Goal: Information Seeking & Learning: Learn about a topic

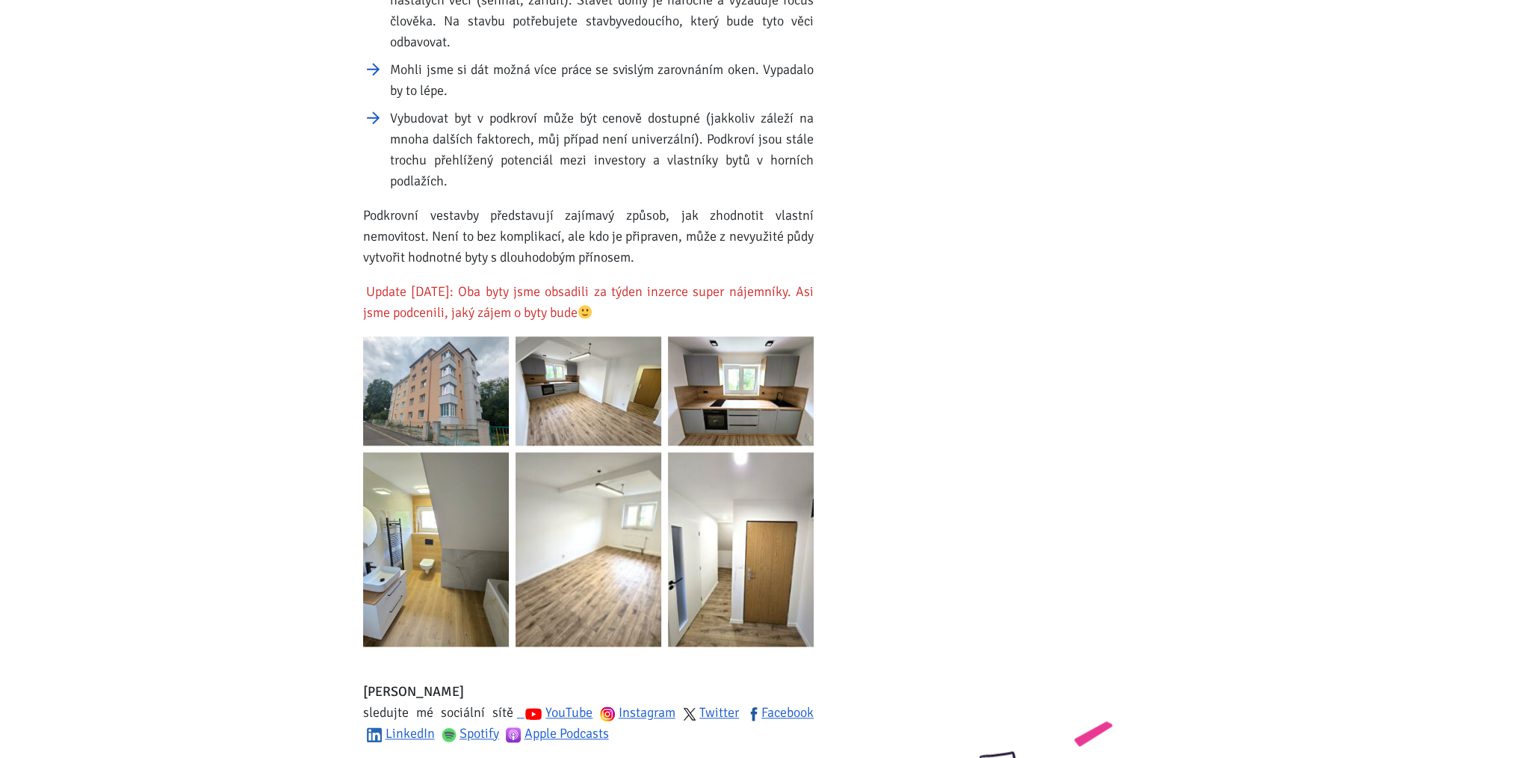
scroll to position [2167, 0]
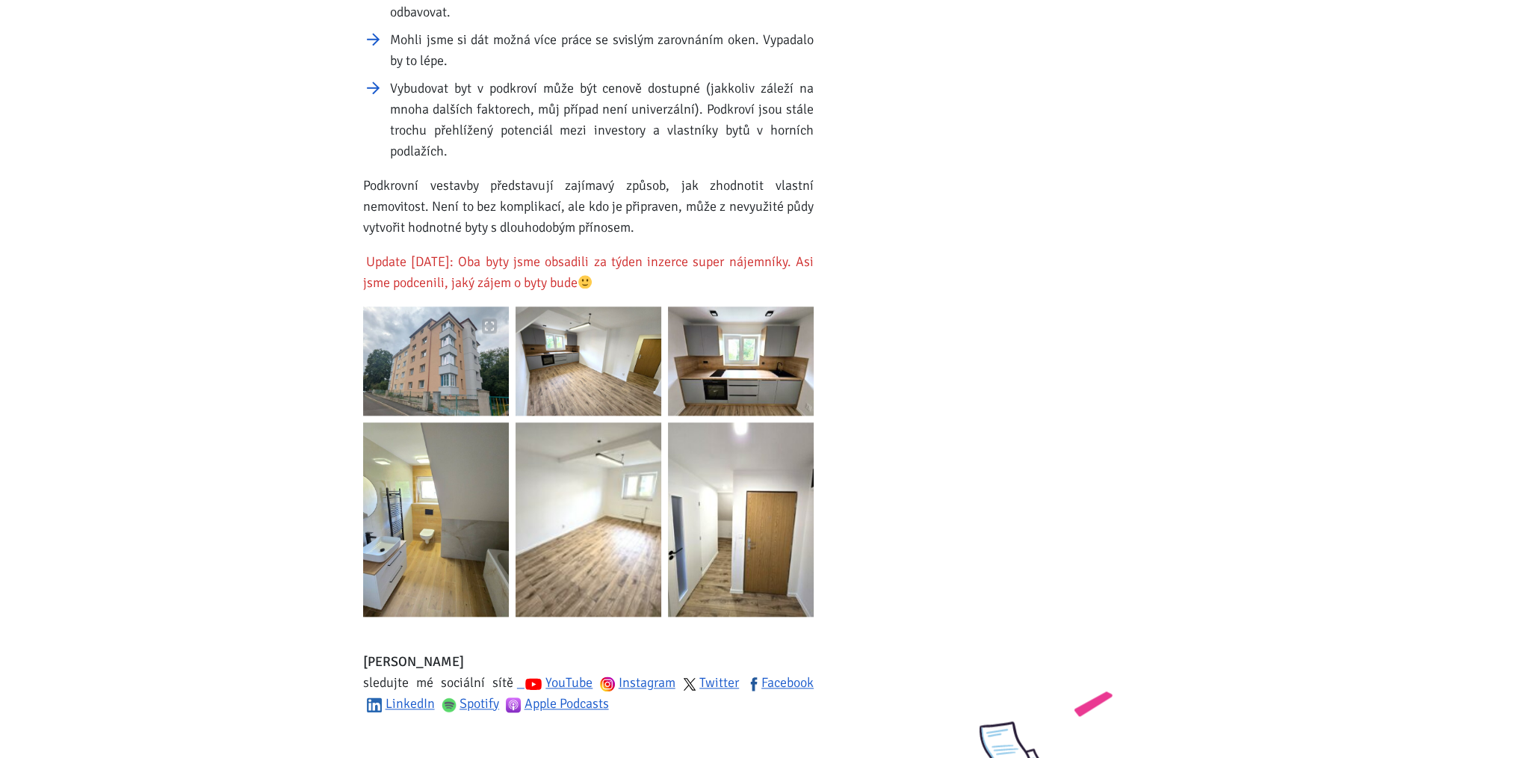
click at [421, 306] on img at bounding box center [436, 360] width 146 height 109
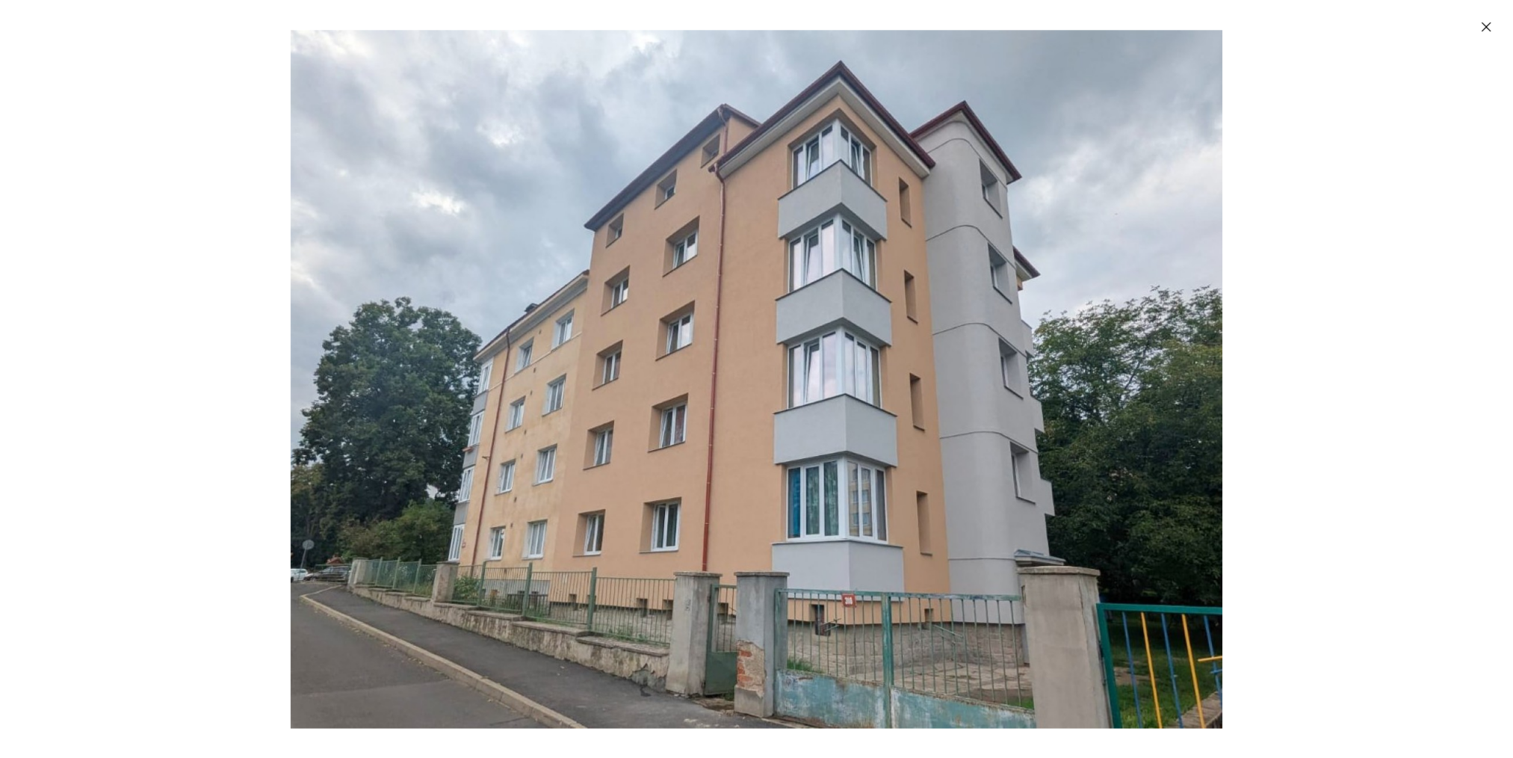
click at [646, 421] on img "Enlarged image" at bounding box center [757, 379] width 932 height 698
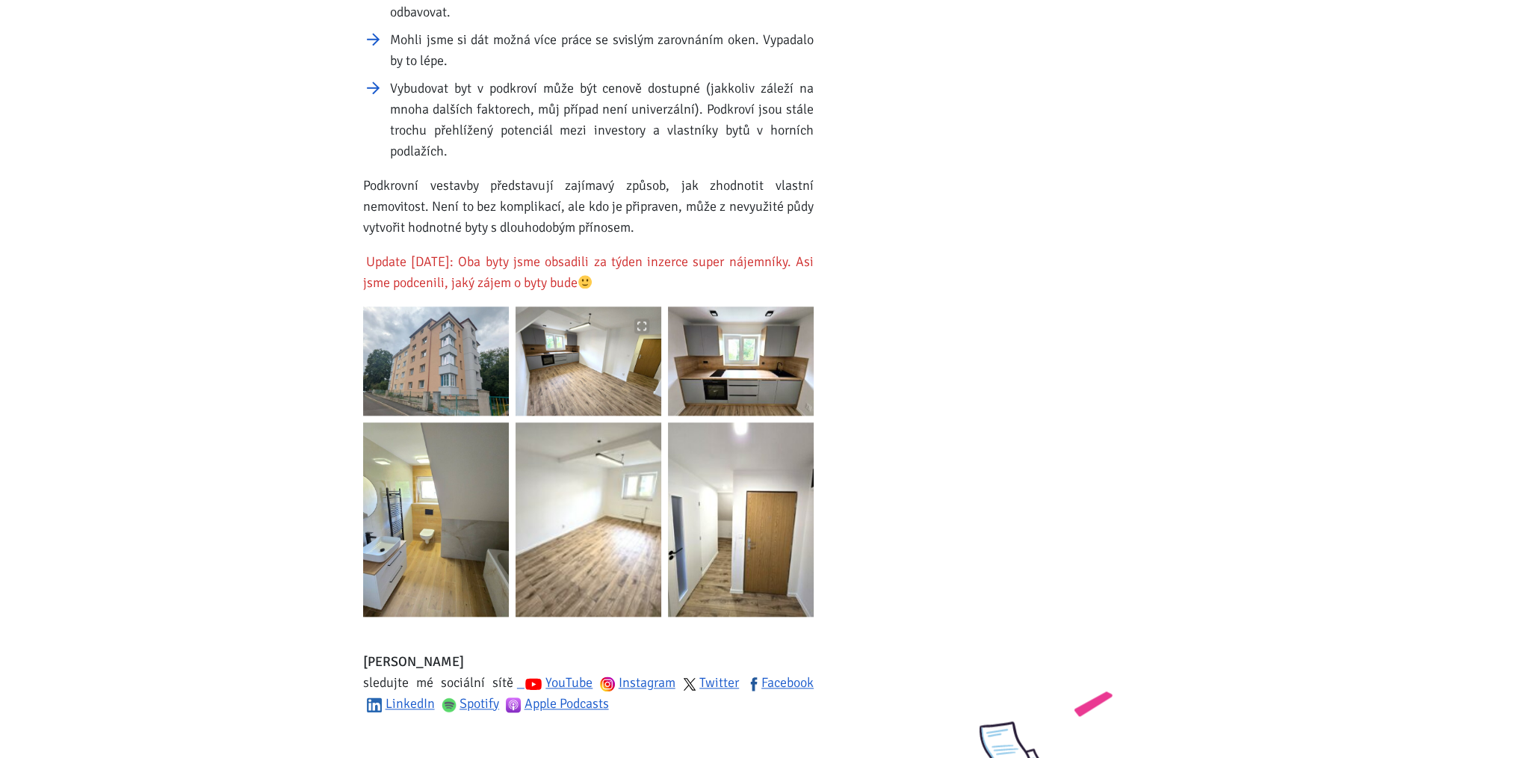
click at [646, 368] on img at bounding box center [589, 360] width 146 height 109
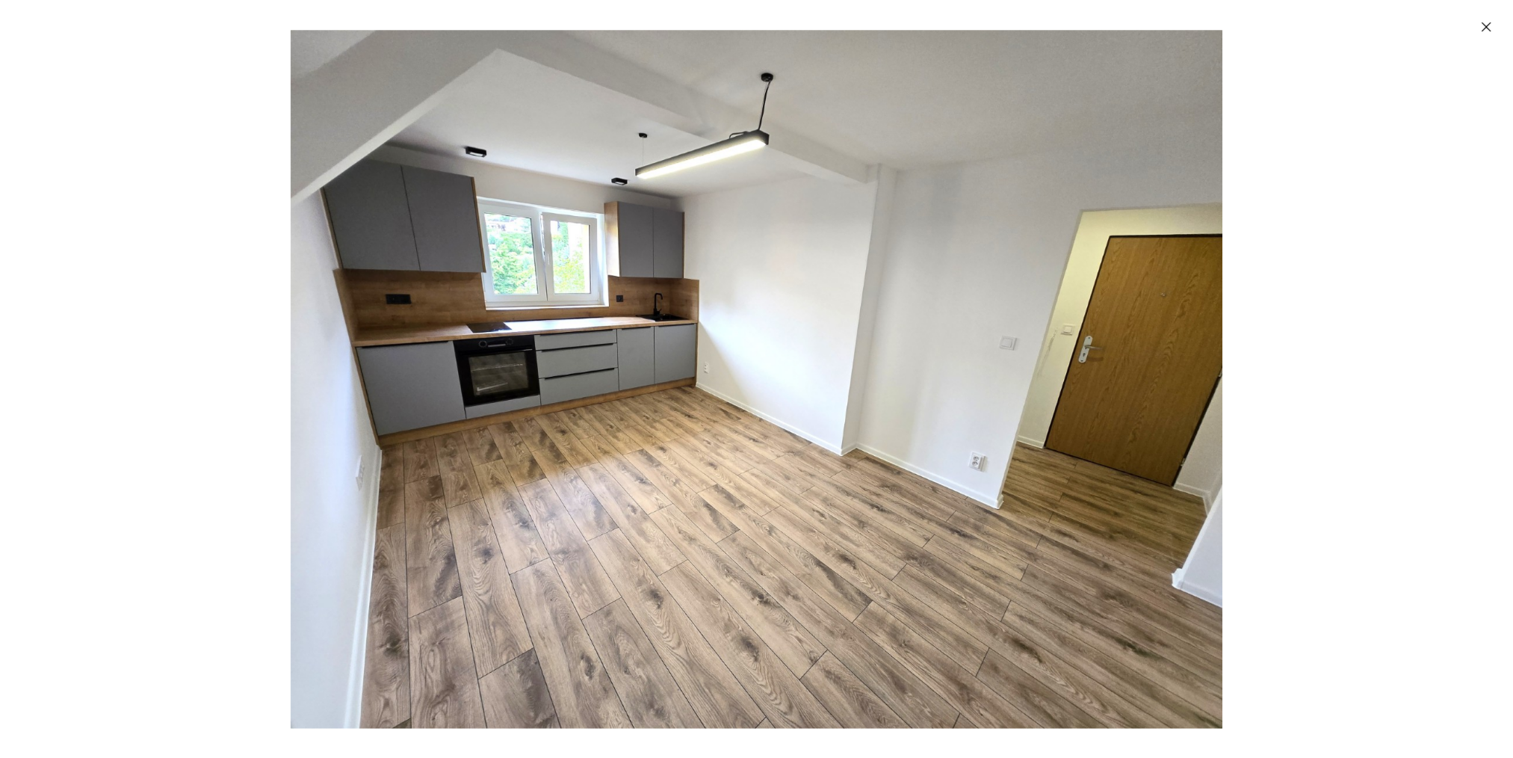
click at [640, 371] on img "Enlarged image" at bounding box center [757, 379] width 932 height 698
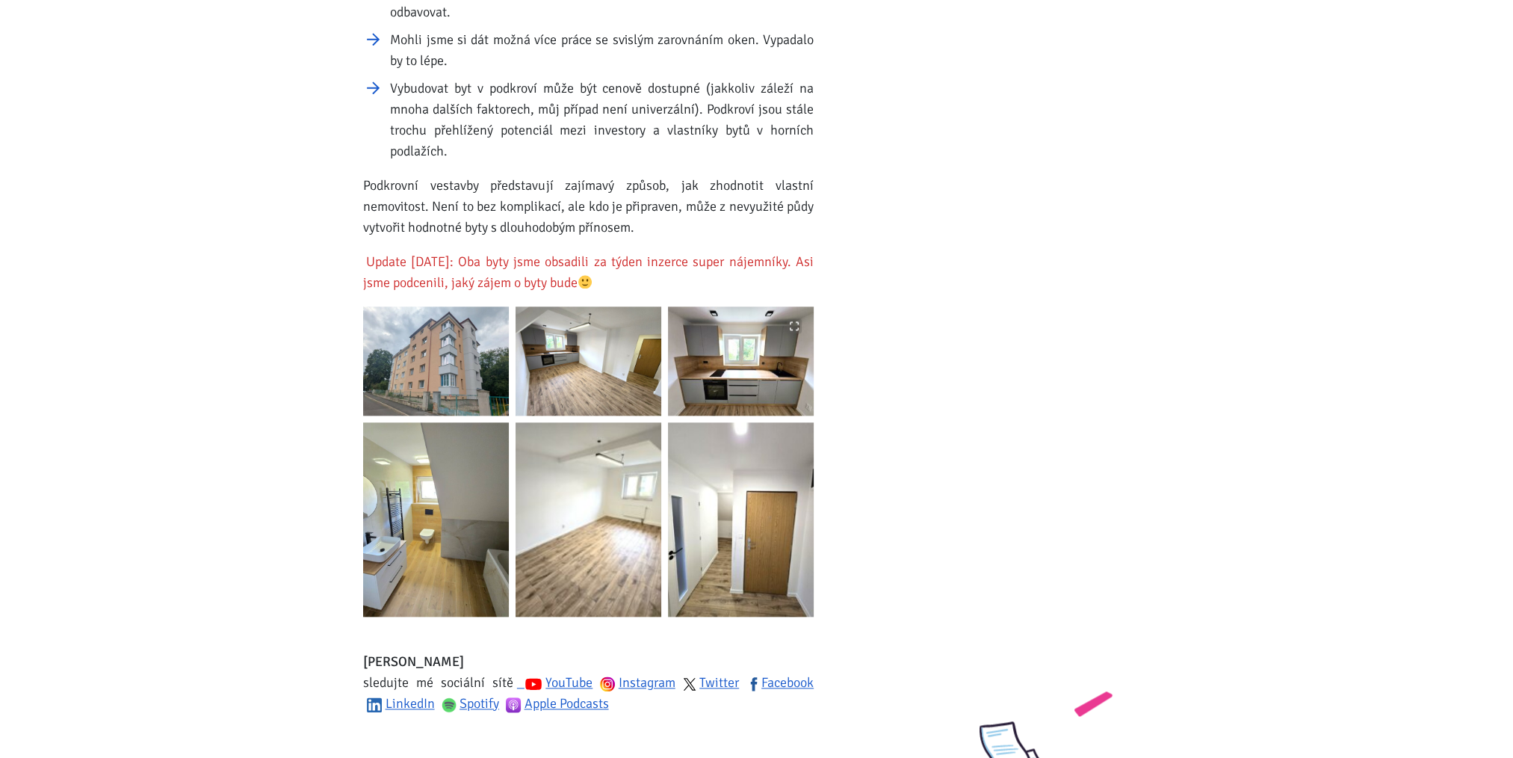
click at [764, 347] on img at bounding box center [741, 360] width 146 height 109
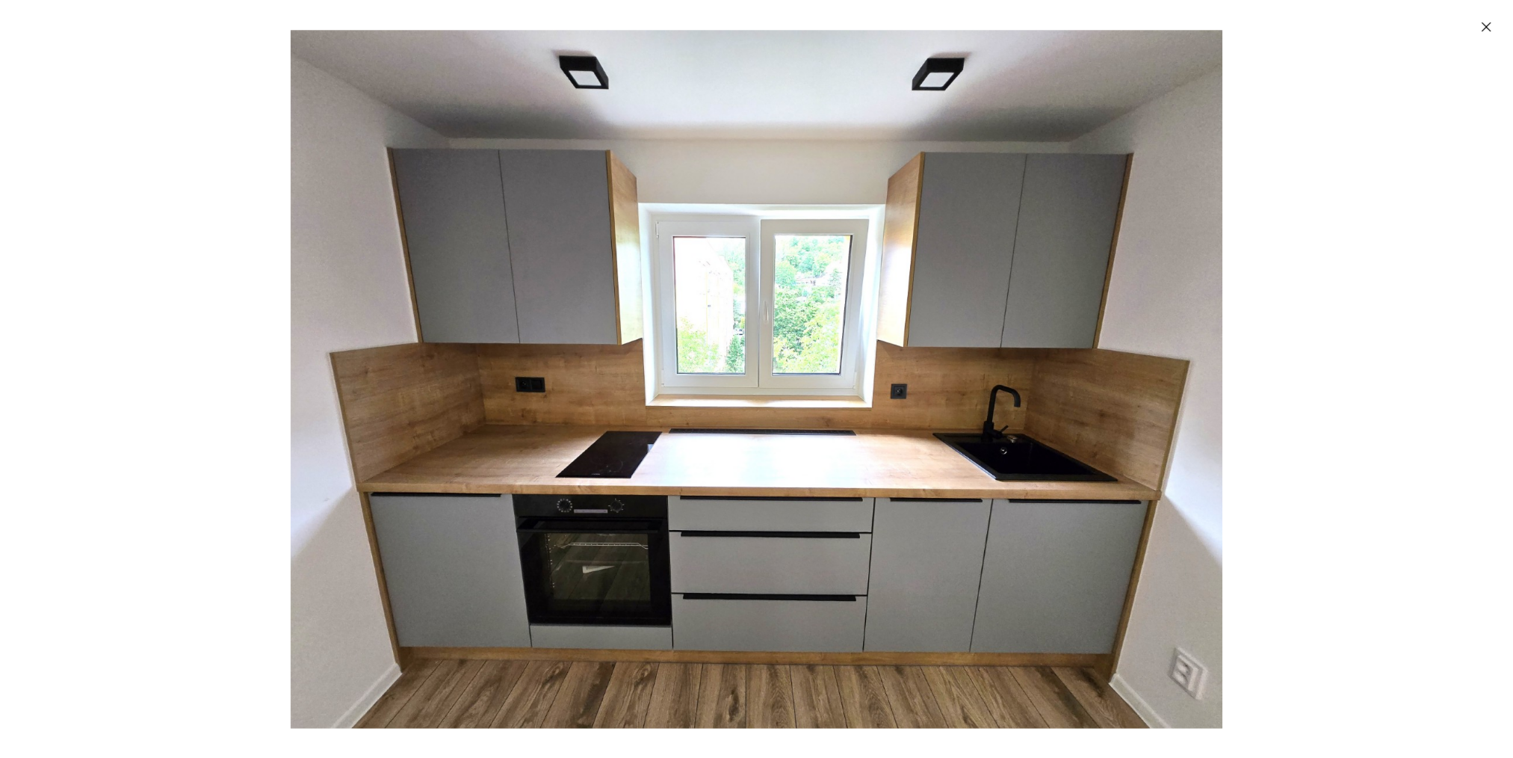
click at [735, 362] on img "Enlarged image" at bounding box center [757, 379] width 932 height 698
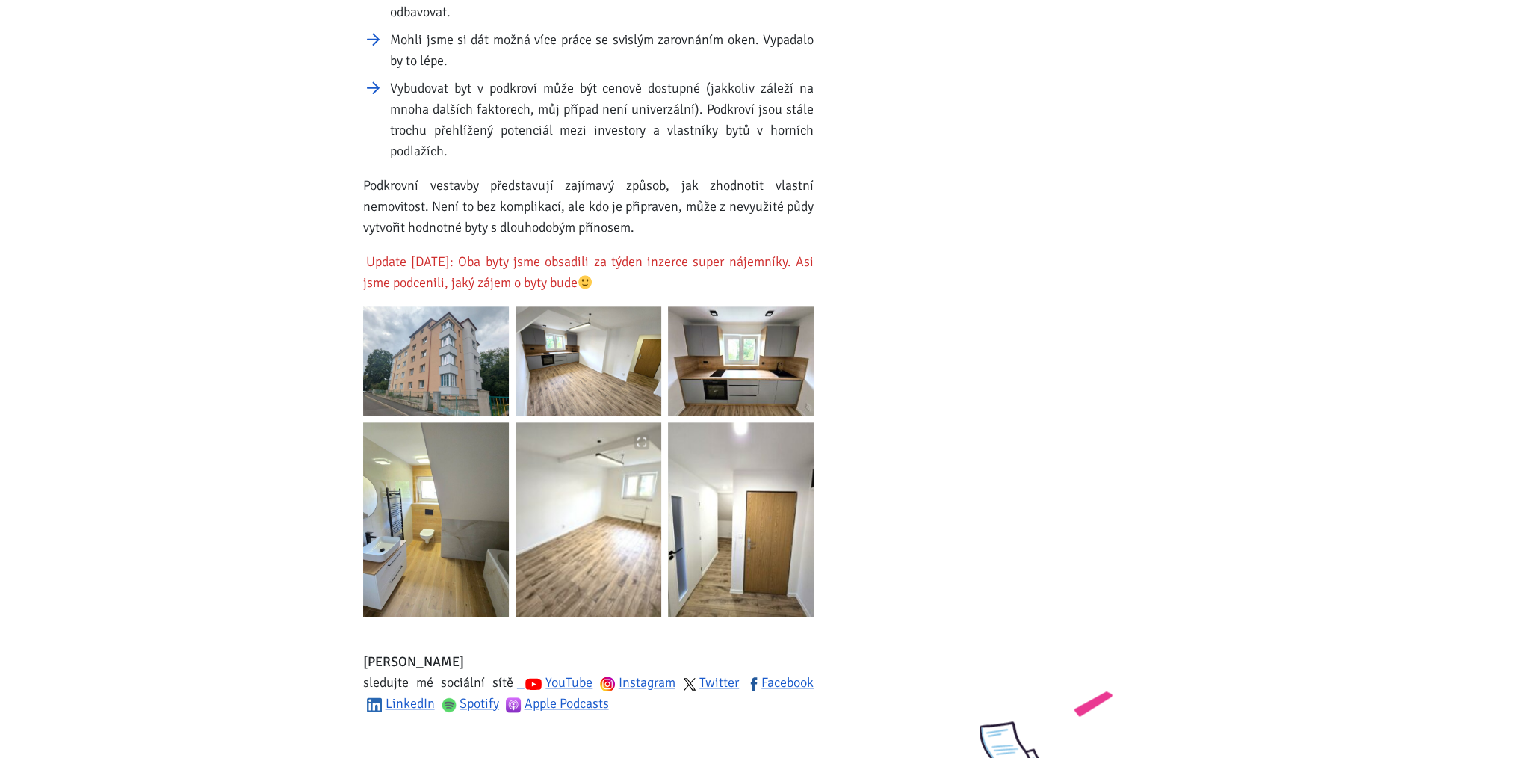
click at [570, 520] on img at bounding box center [589, 519] width 146 height 194
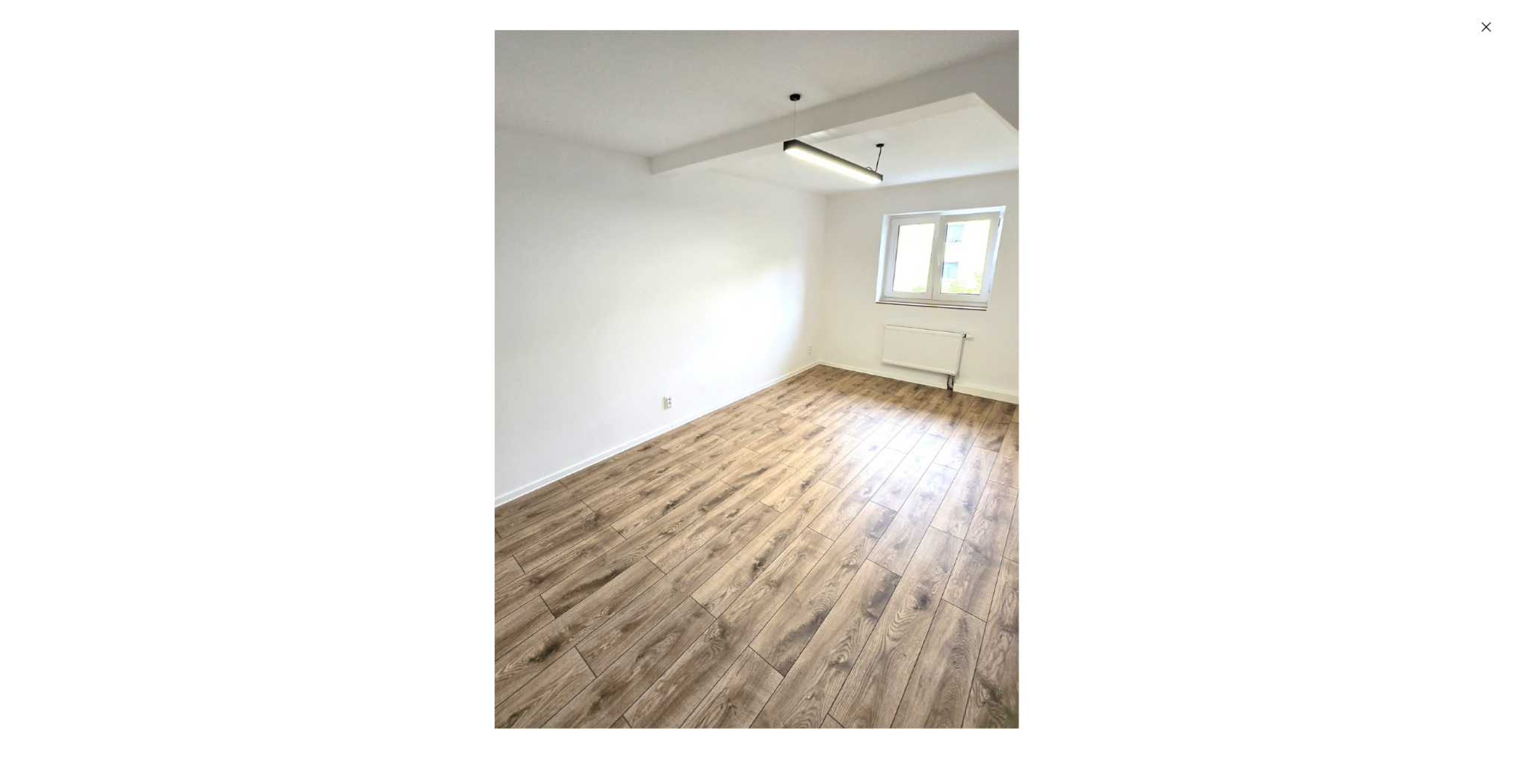
click at [570, 520] on img "Enlarged image" at bounding box center [757, 379] width 932 height 698
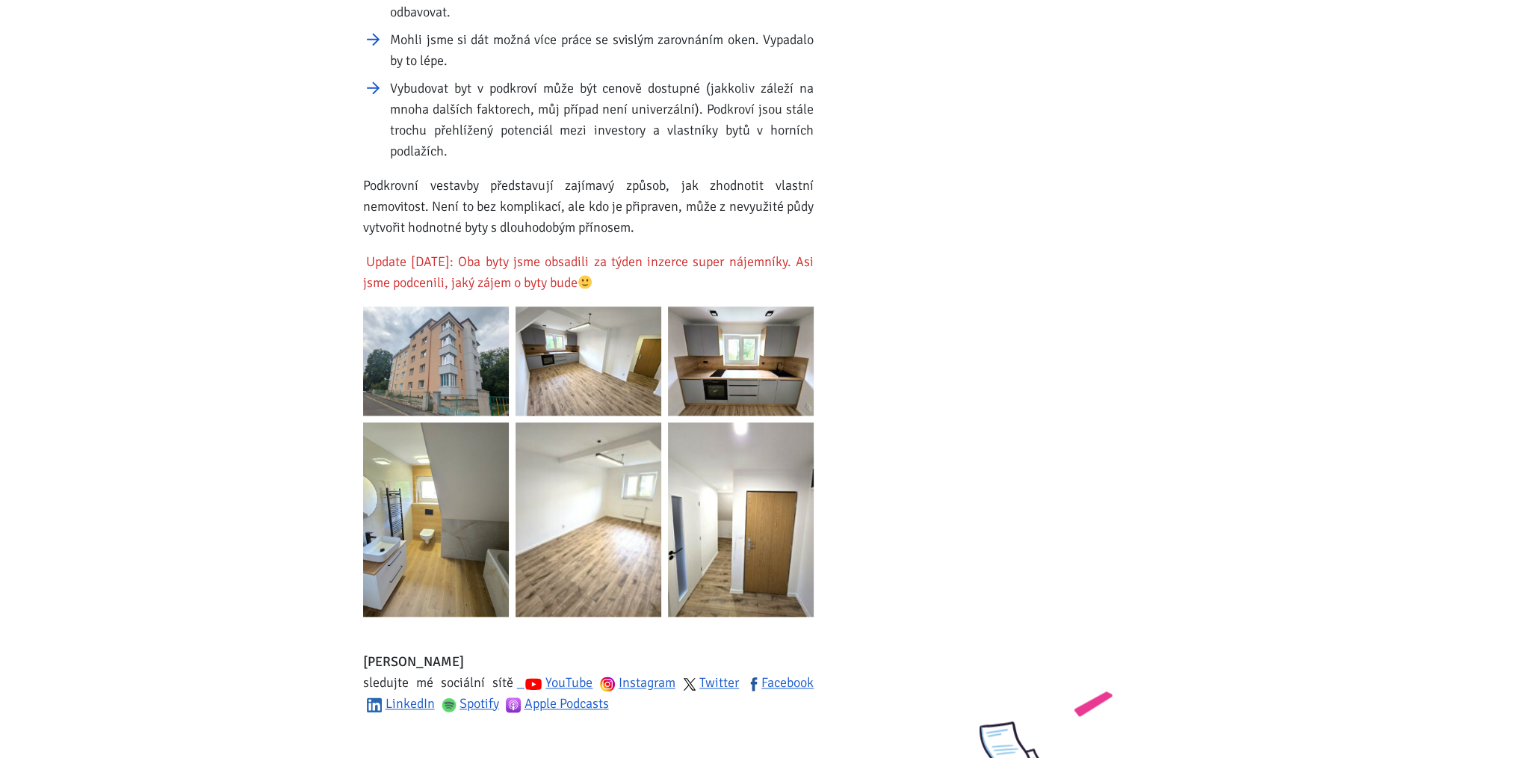
click at [790, 516] on img at bounding box center [741, 519] width 146 height 194
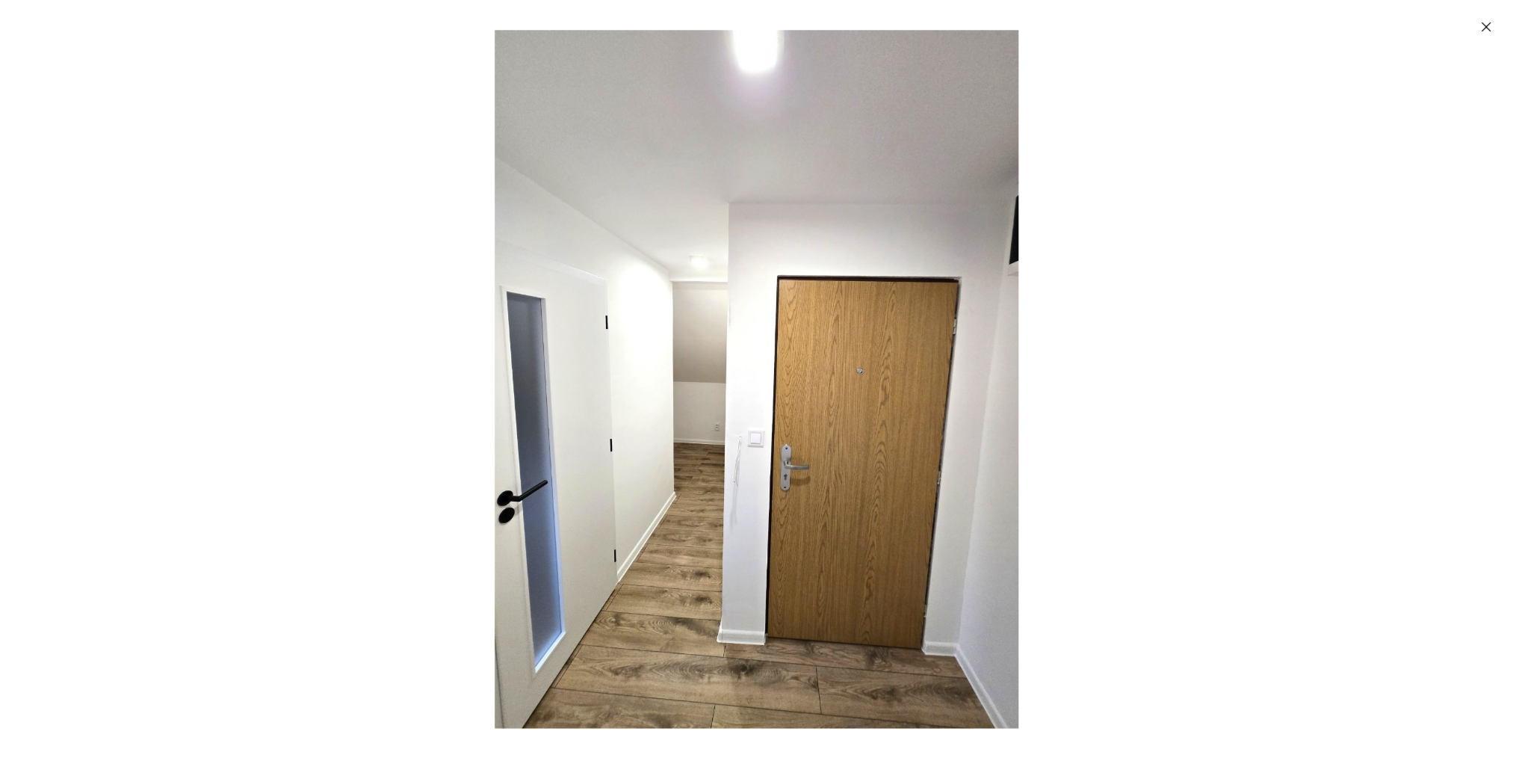
click at [773, 516] on img "Enlarged image" at bounding box center [757, 379] width 524 height 698
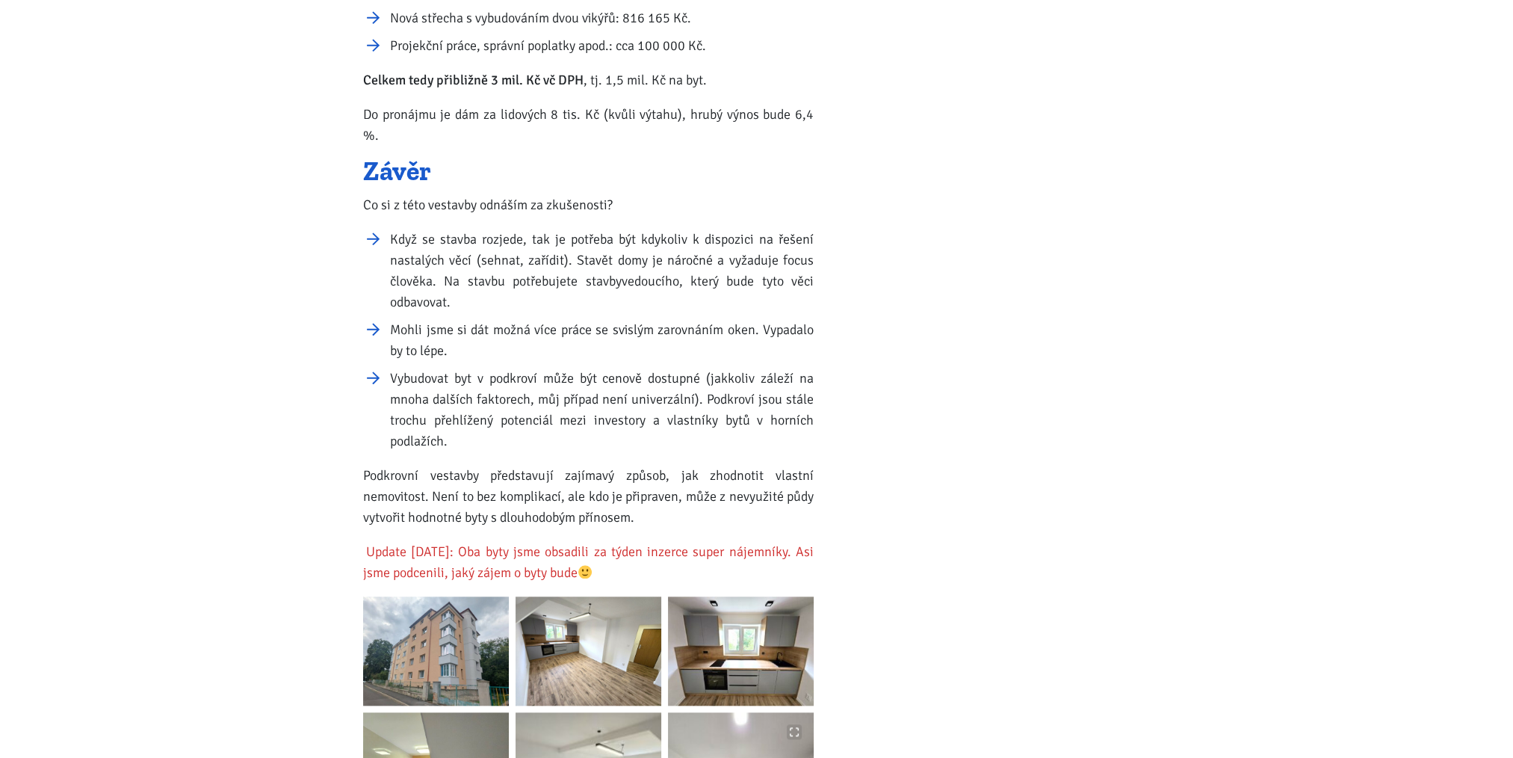
scroll to position [1794, 0]
